Goal: Communication & Community: Answer question/provide support

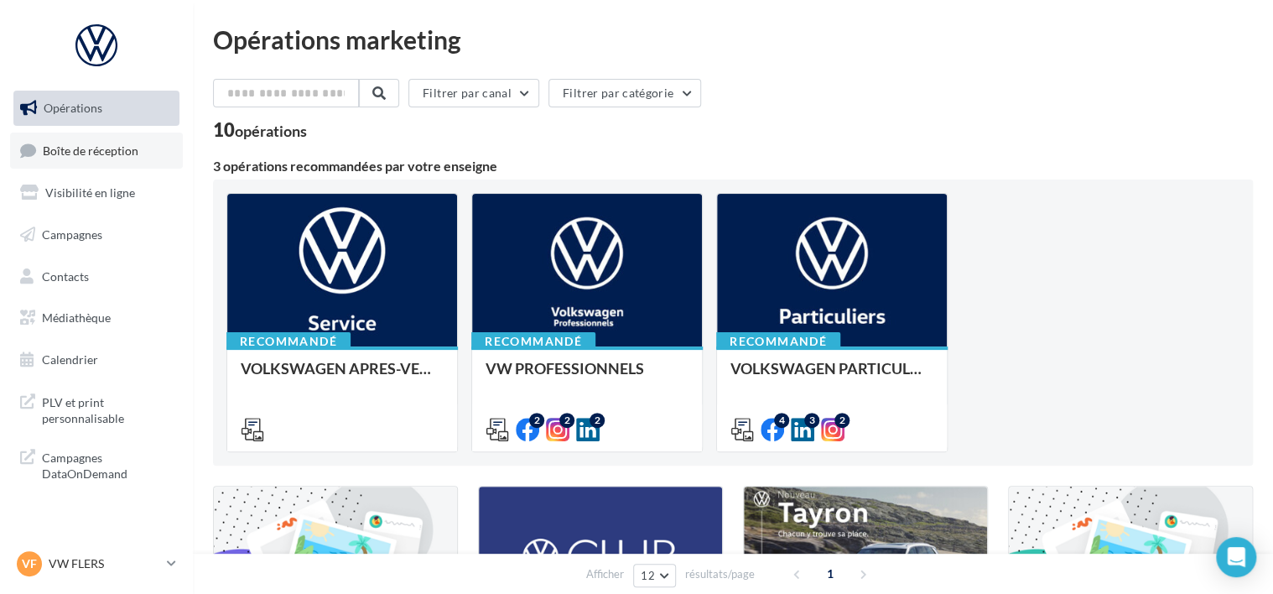
drag, startPoint x: 0, startPoint y: 0, endPoint x: 60, endPoint y: 148, distance: 159.1
click at [60, 148] on span "Boîte de réception" at bounding box center [91, 150] width 96 height 14
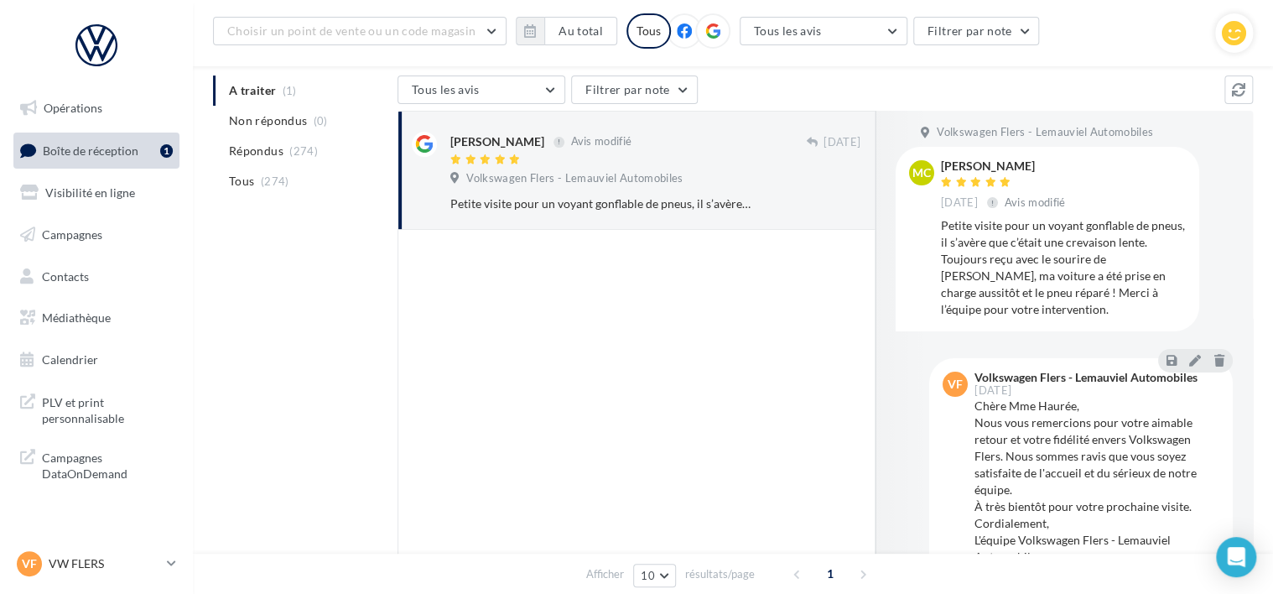
scroll to position [7, 0]
click at [1189, 357] on icon at bounding box center [1195, 360] width 12 height 12
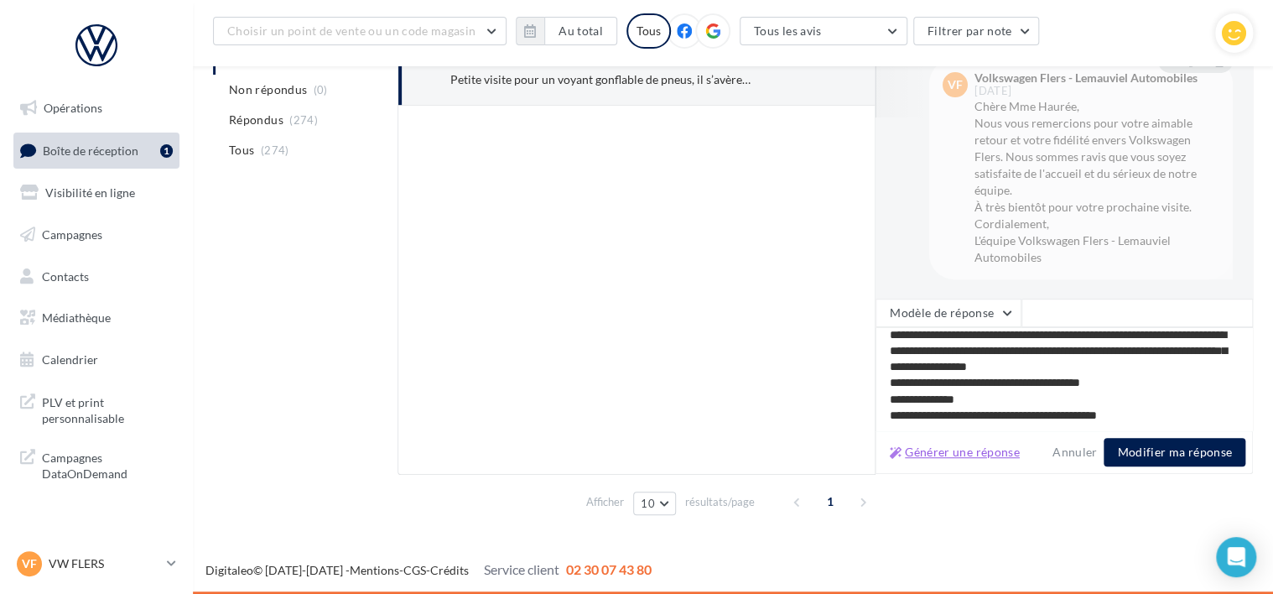
scroll to position [23, 0]
click at [953, 452] on button "Générer une réponse" at bounding box center [954, 452] width 143 height 20
type textarea "**********"
